Goal: Task Accomplishment & Management: Manage account settings

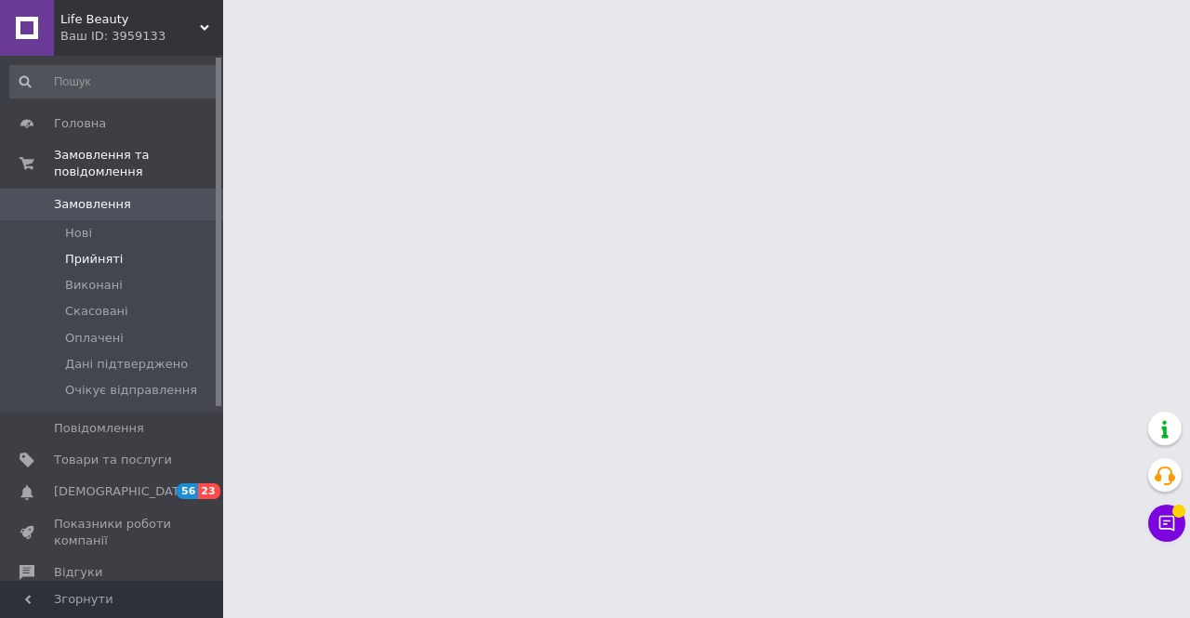
drag, startPoint x: 0, startPoint y: 0, endPoint x: 119, endPoint y: 245, distance: 272.0
click at [119, 246] on li "Прийняті" at bounding box center [114, 259] width 229 height 26
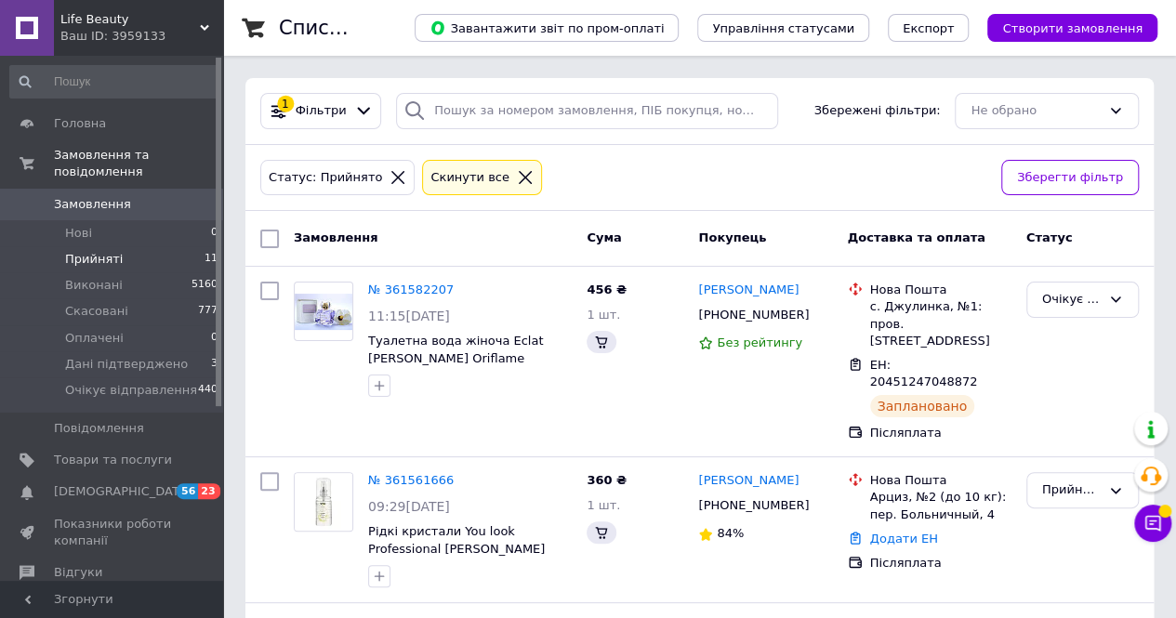
click at [133, 246] on li "Прийняті 11" at bounding box center [114, 259] width 229 height 26
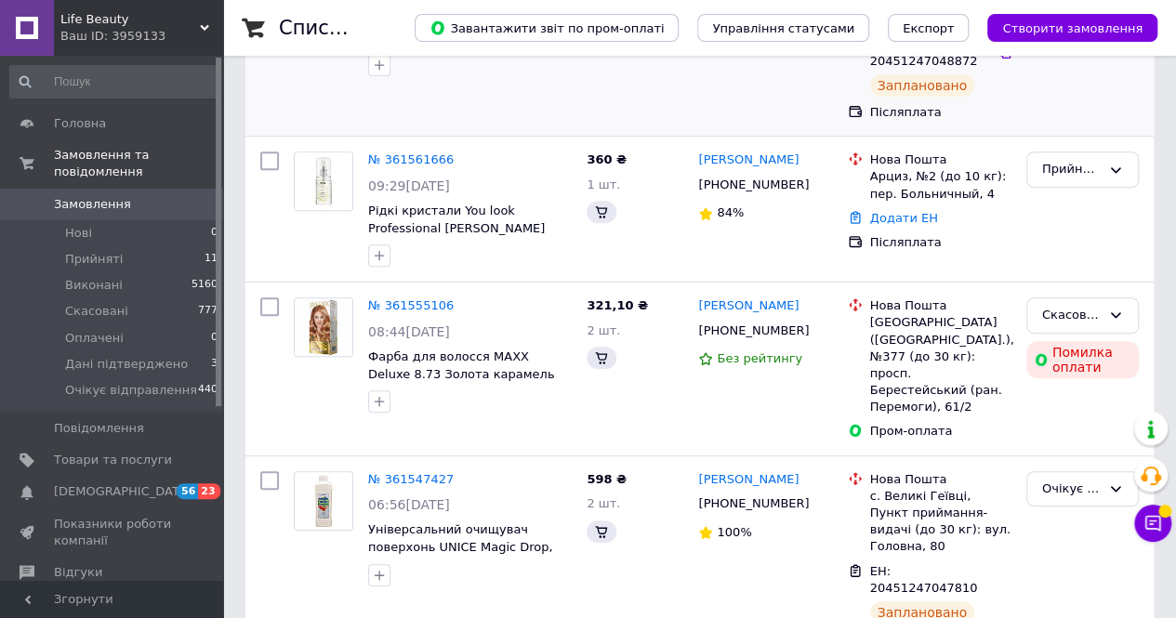
scroll to position [465, 0]
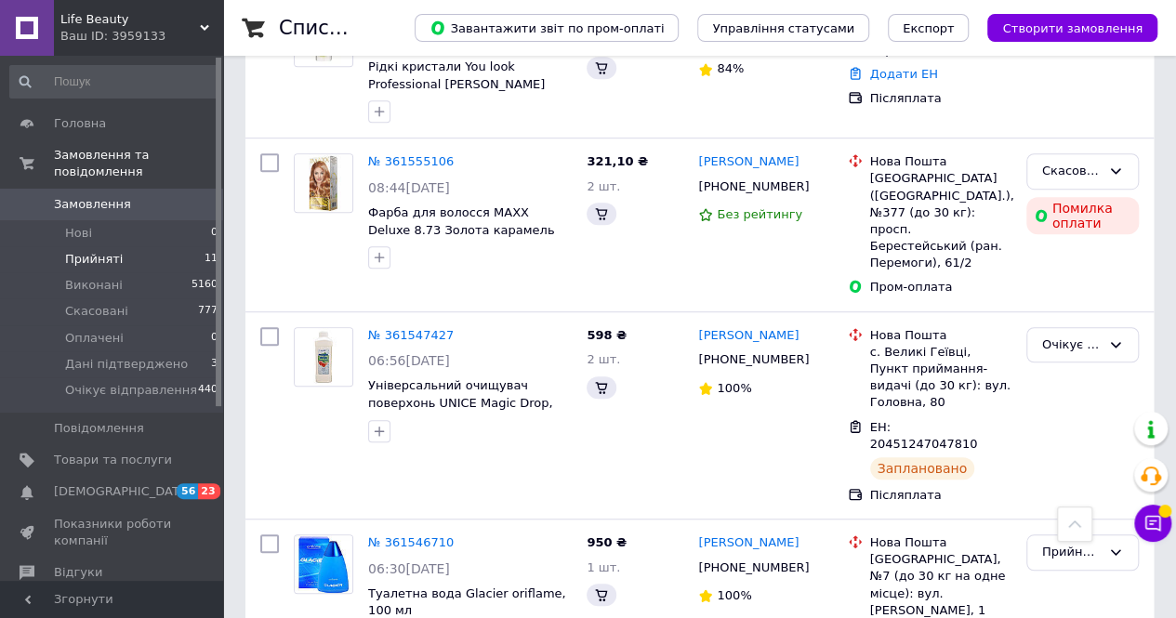
click at [154, 246] on li "Прийняті 11" at bounding box center [114, 259] width 229 height 26
click at [142, 356] on span "Дані підтверджено" at bounding box center [126, 364] width 123 height 17
click at [105, 484] on span "[DEMOGRAPHIC_DATA]" at bounding box center [123, 492] width 138 height 17
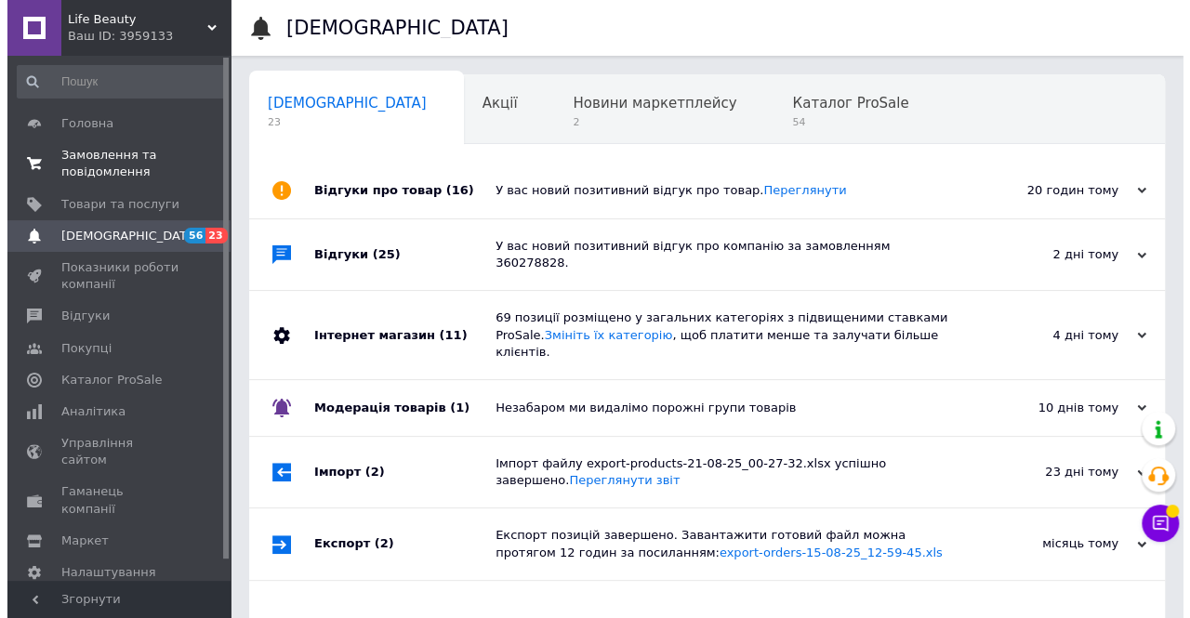
scroll to position [0, 6]
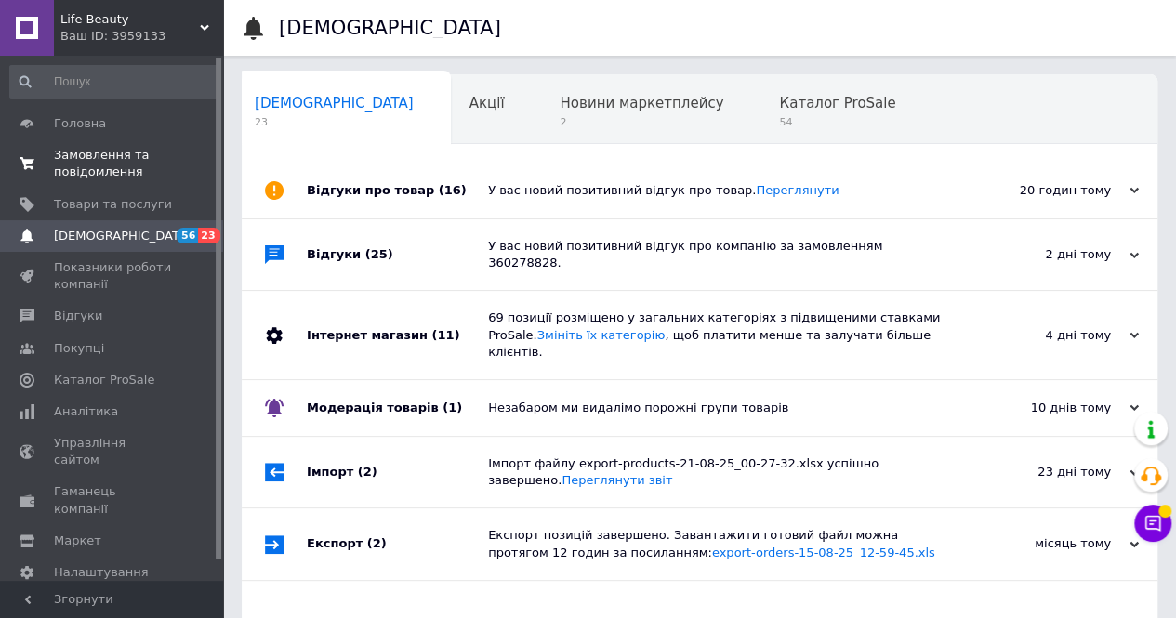
click at [126, 155] on span "Замовлення та повідомлення" at bounding box center [113, 163] width 118 height 33
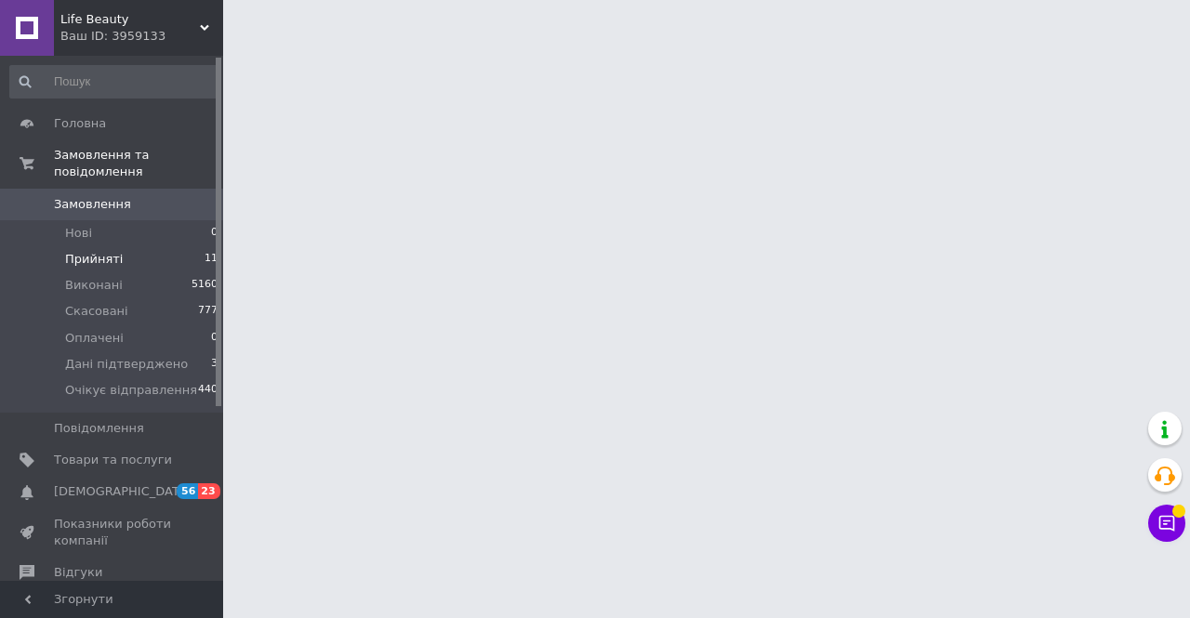
click at [103, 251] on span "Прийняті" at bounding box center [94, 259] width 58 height 17
click at [123, 246] on li "Прийняті" at bounding box center [114, 259] width 229 height 26
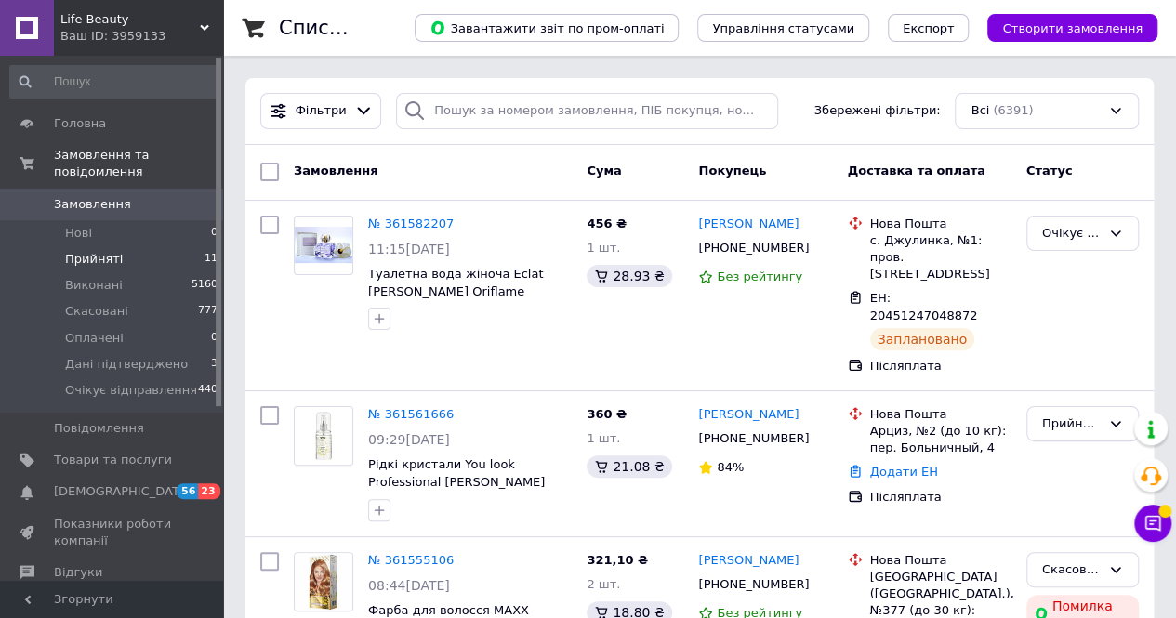
click at [124, 248] on li "Прийняті 11" at bounding box center [114, 259] width 229 height 26
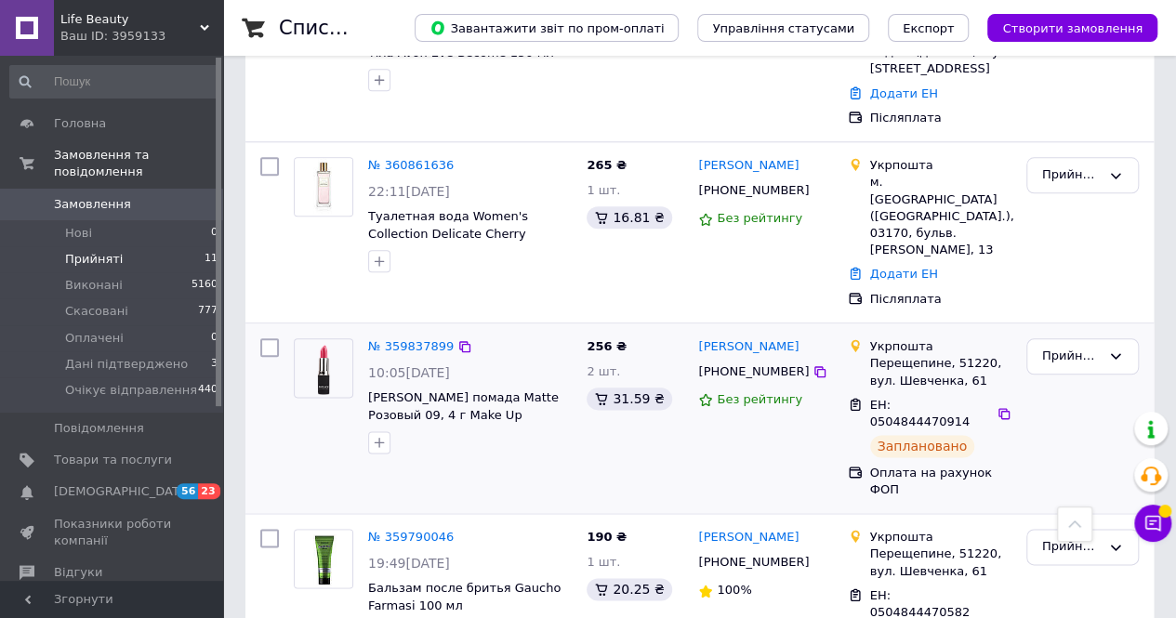
scroll to position [925, 0]
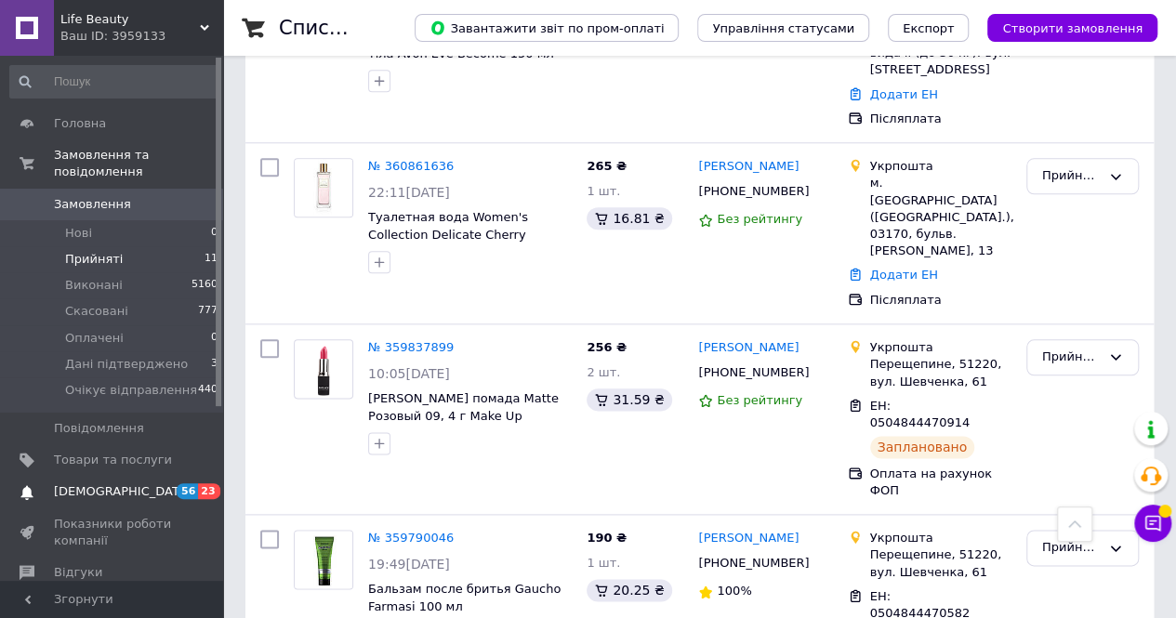
click at [112, 484] on span "[DEMOGRAPHIC_DATA]" at bounding box center [123, 492] width 138 height 17
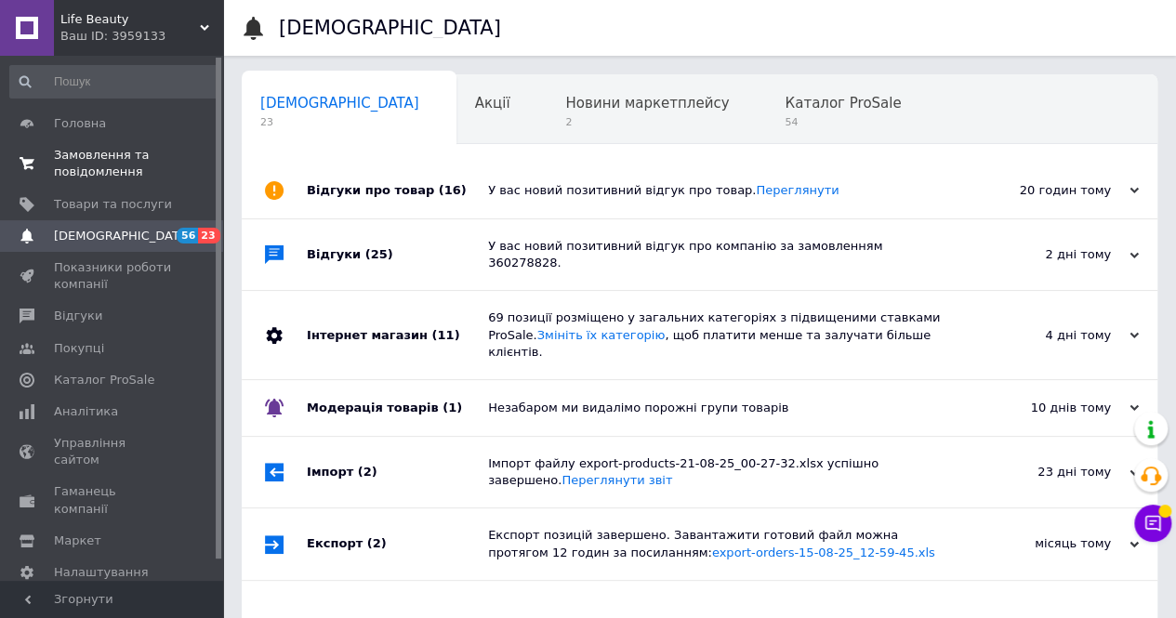
scroll to position [0, 6]
click at [126, 161] on span "Замовлення та повідомлення" at bounding box center [113, 163] width 118 height 33
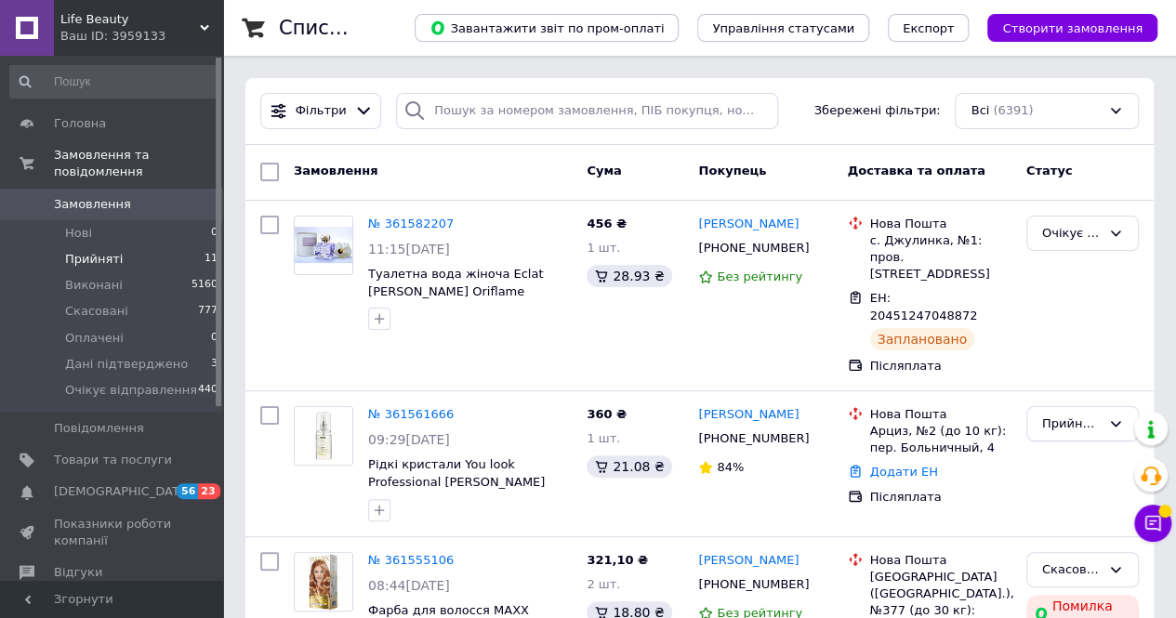
click at [128, 246] on li "Прийняті 11" at bounding box center [114, 259] width 229 height 26
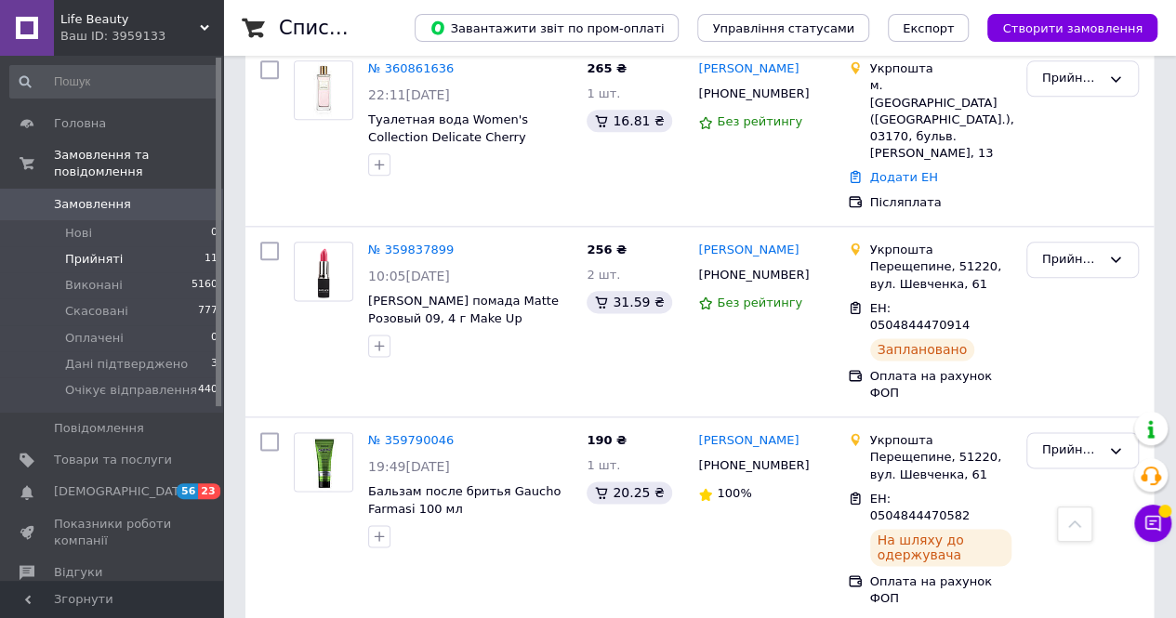
scroll to position [1390, 0]
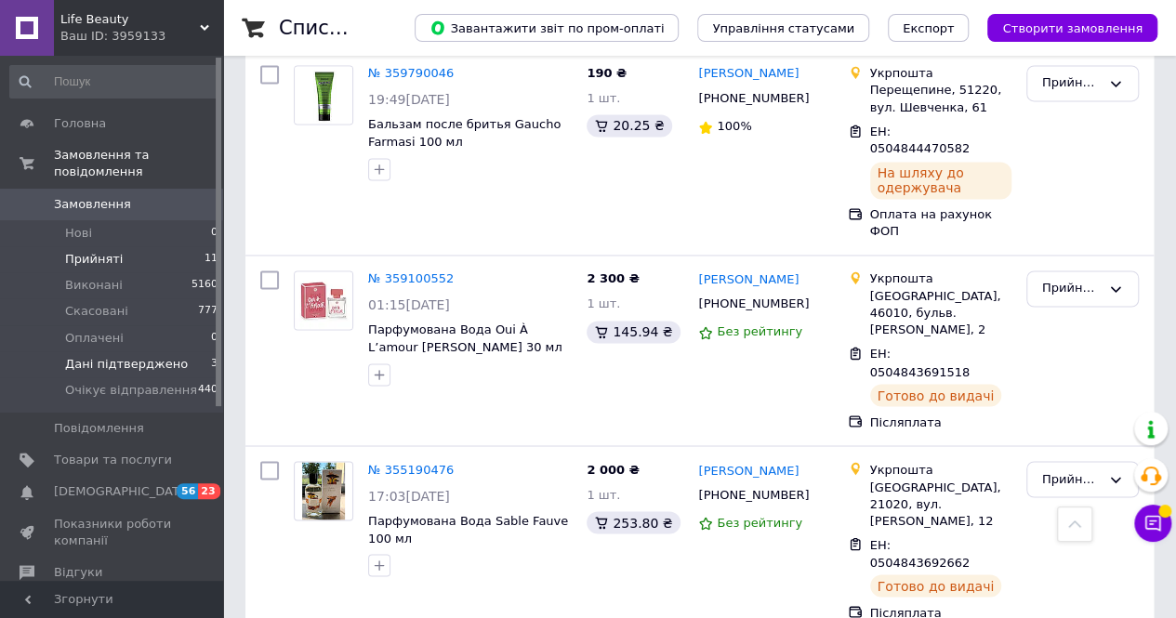
click at [161, 356] on span "Дані підтверджено" at bounding box center [126, 364] width 123 height 17
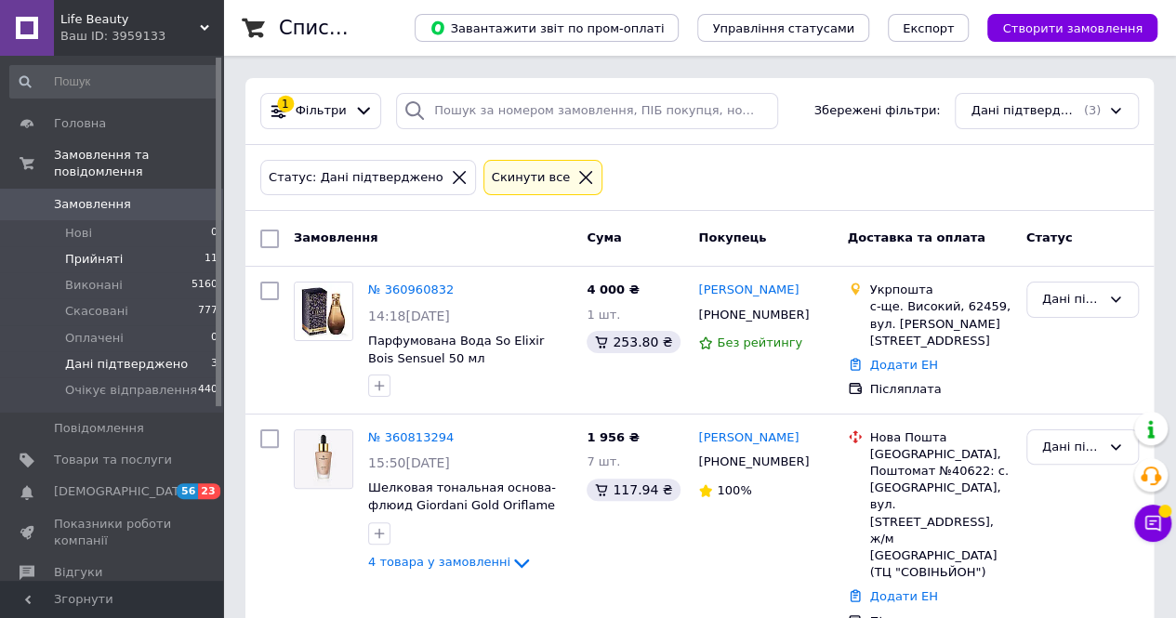
click at [106, 251] on span "Прийняті" at bounding box center [94, 259] width 58 height 17
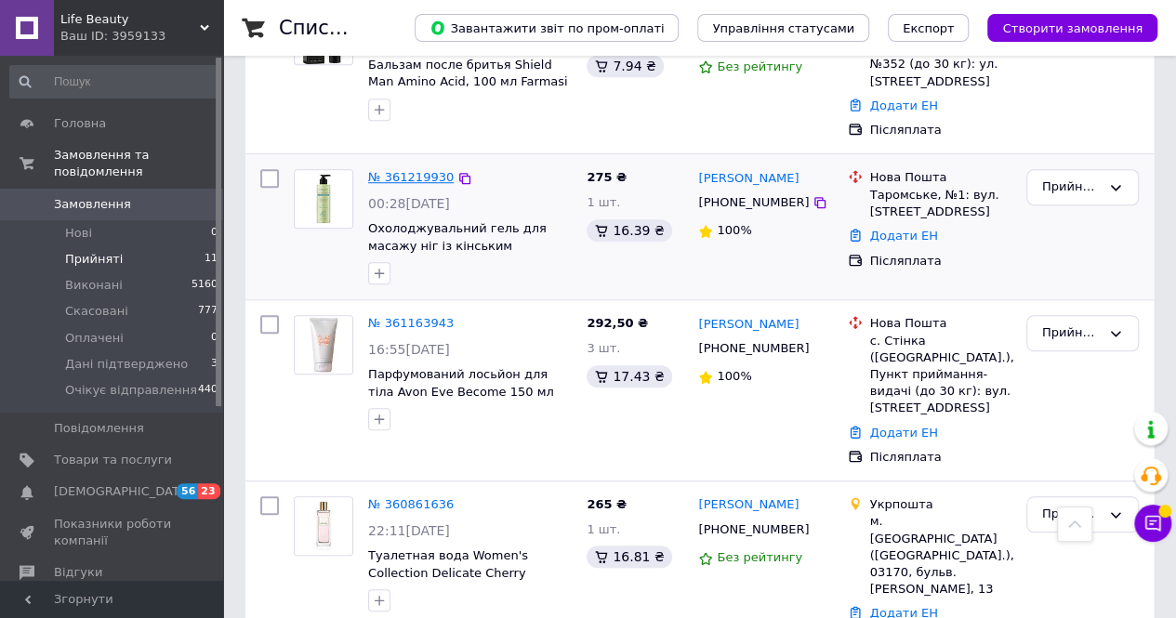
scroll to position [651, 0]
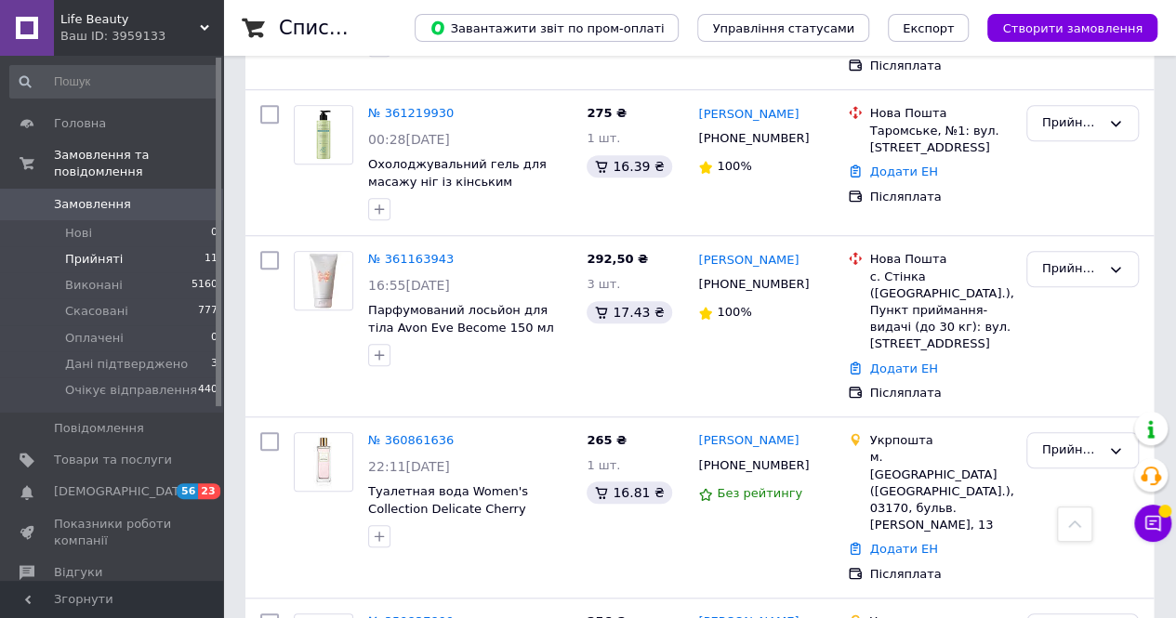
click at [153, 246] on li "Прийняті 11" at bounding box center [114, 259] width 229 height 26
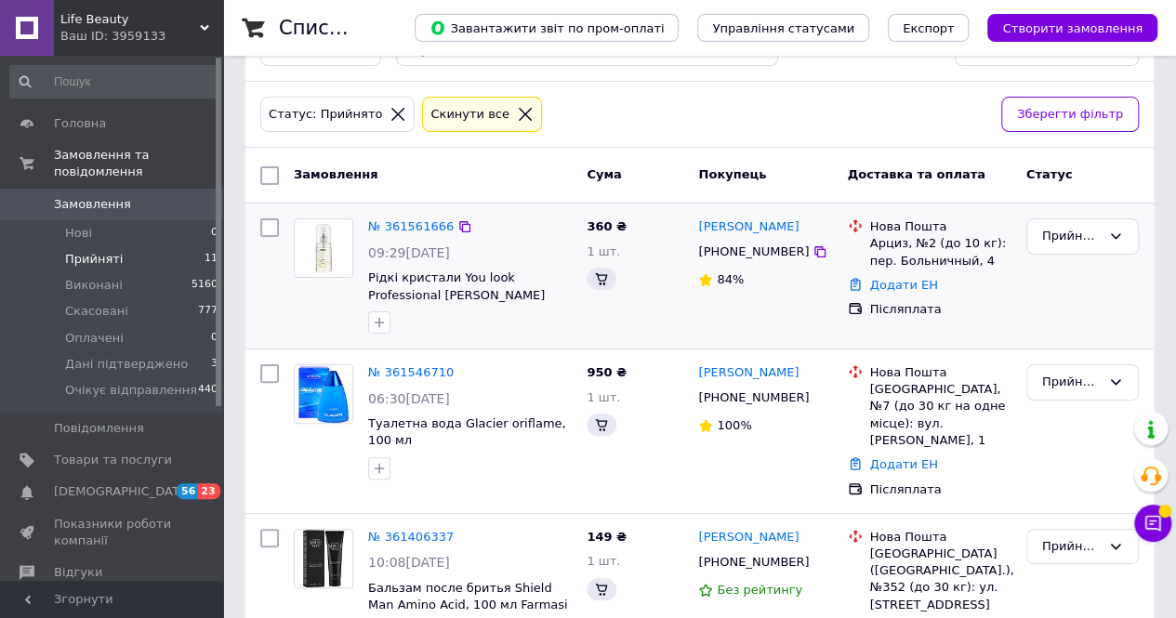
scroll to position [186, 0]
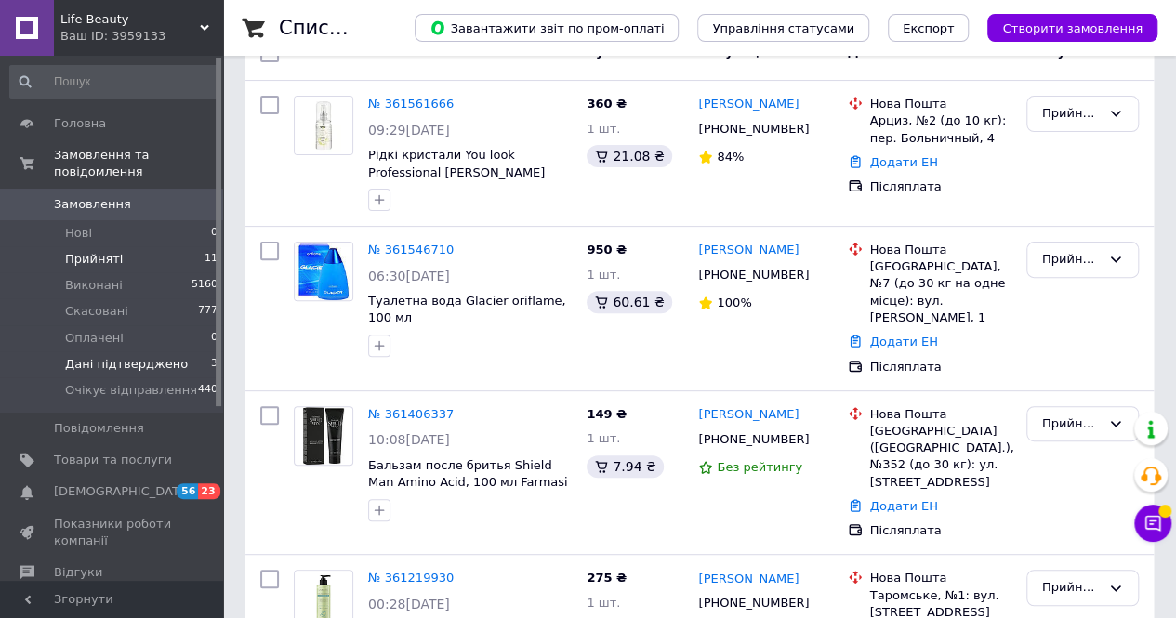
click at [146, 356] on span "Дані підтверджено" at bounding box center [126, 364] width 123 height 17
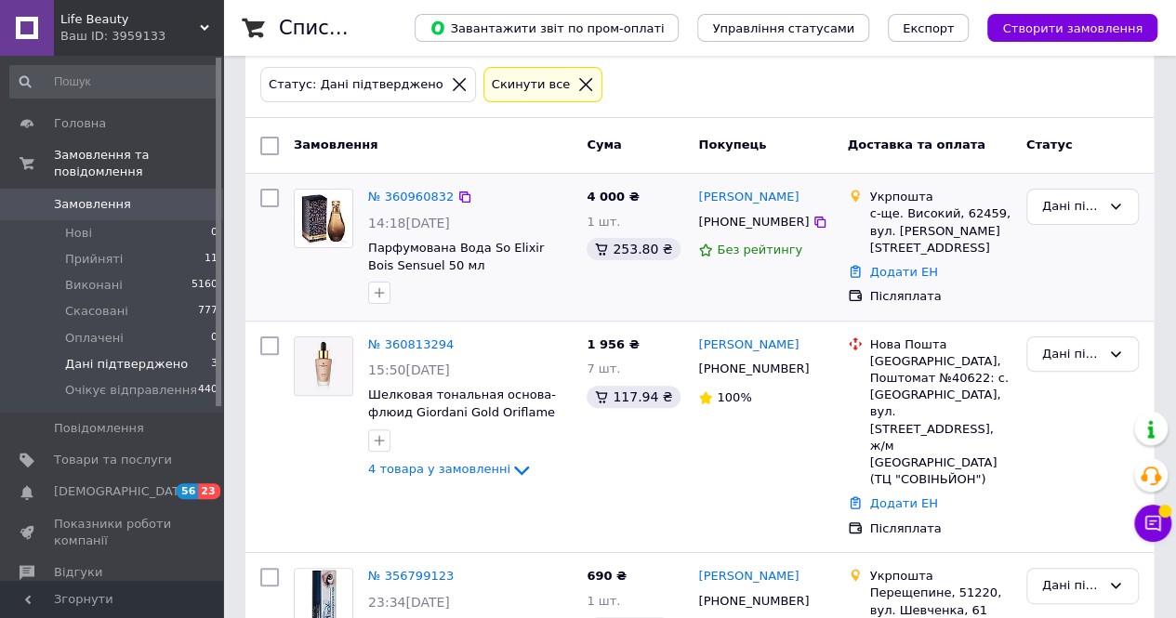
scroll to position [153, 0]
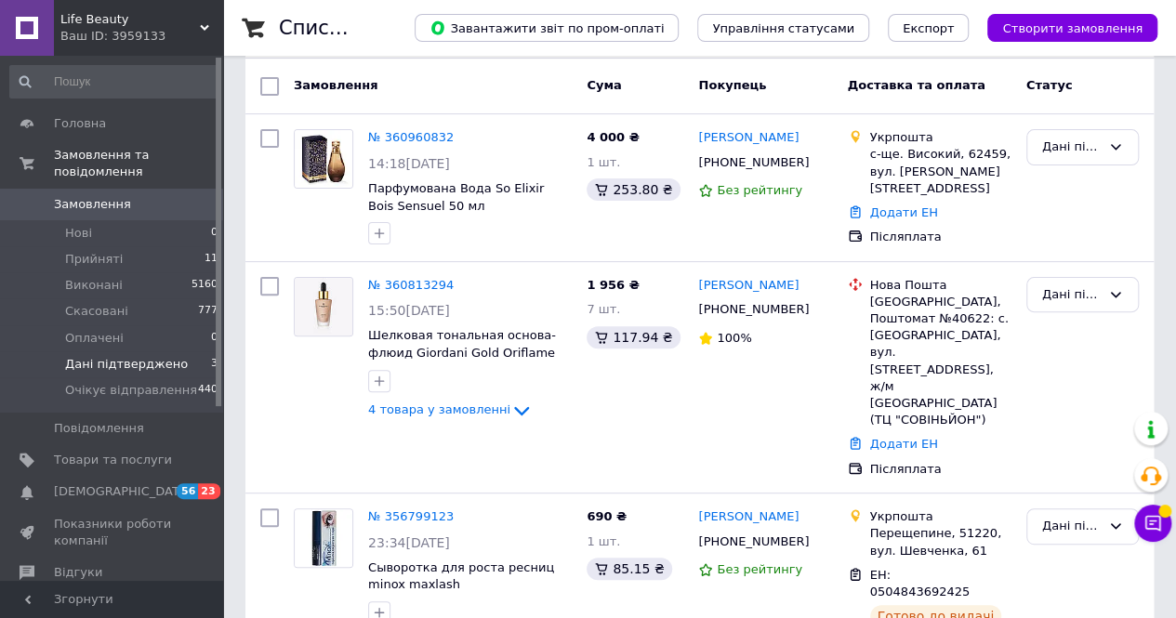
click at [92, 196] on span "Замовлення" at bounding box center [92, 204] width 77 height 17
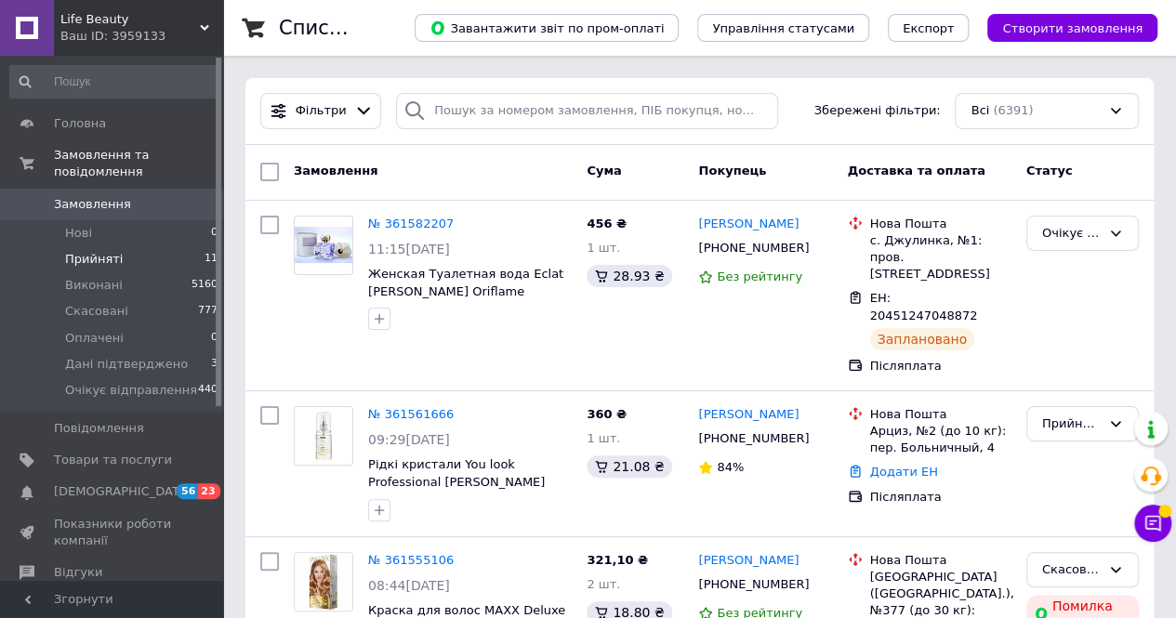
click at [158, 246] on li "Прийняті 11" at bounding box center [114, 259] width 229 height 26
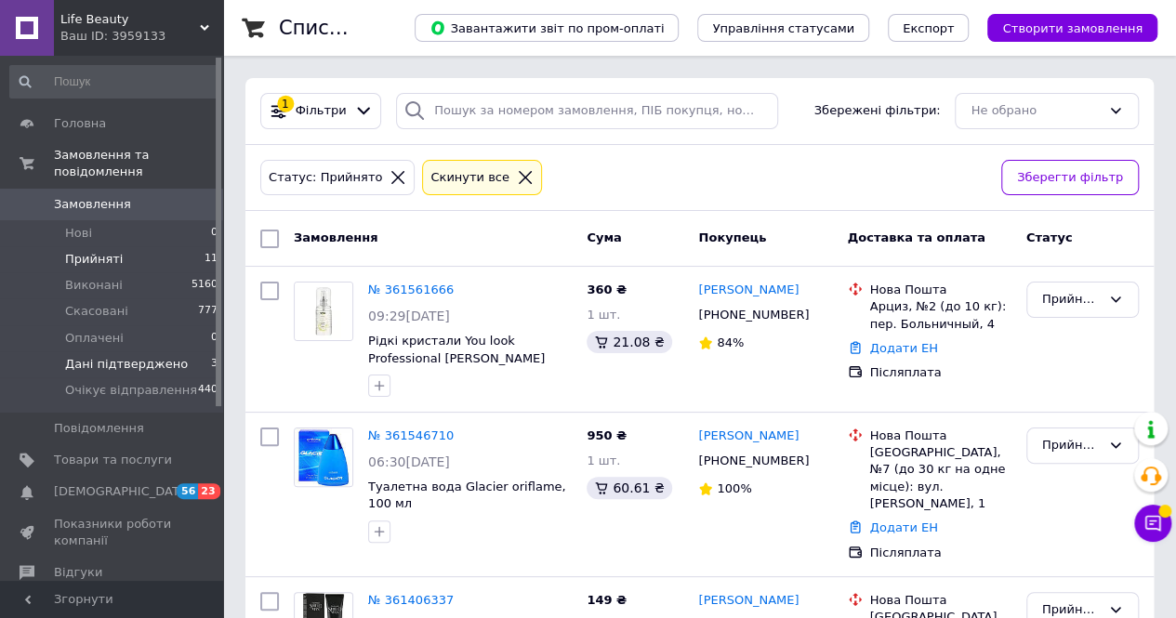
click at [126, 356] on span "Дані підтверджено" at bounding box center [126, 364] width 123 height 17
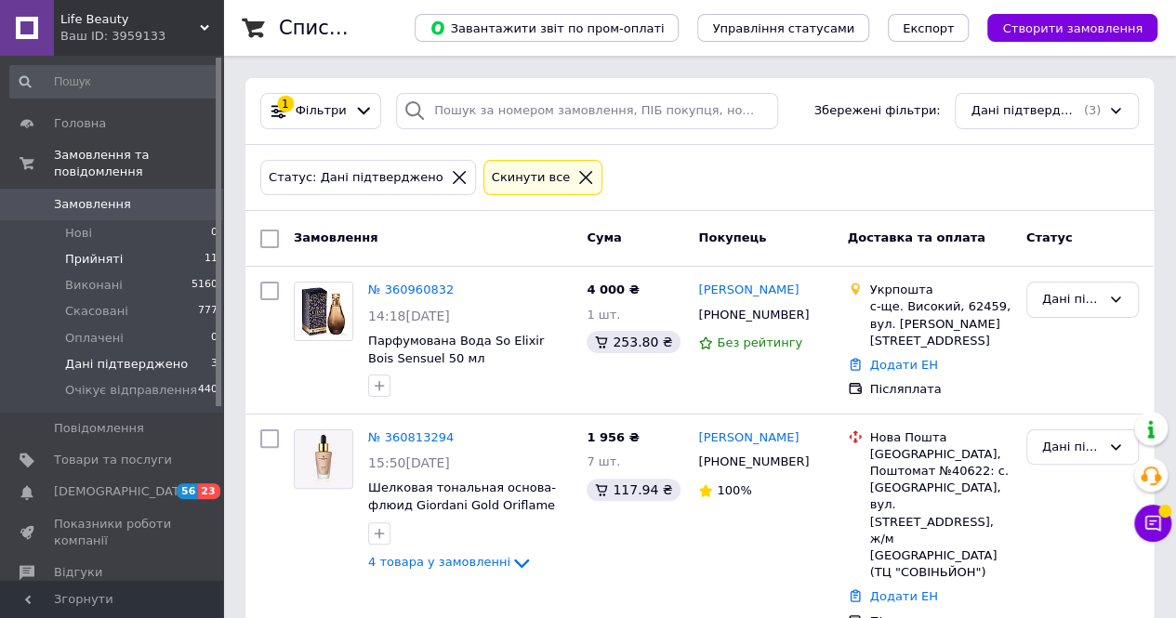
click at [140, 246] on li "Прийняті 11" at bounding box center [114, 259] width 229 height 26
